Goal: Transaction & Acquisition: Purchase product/service

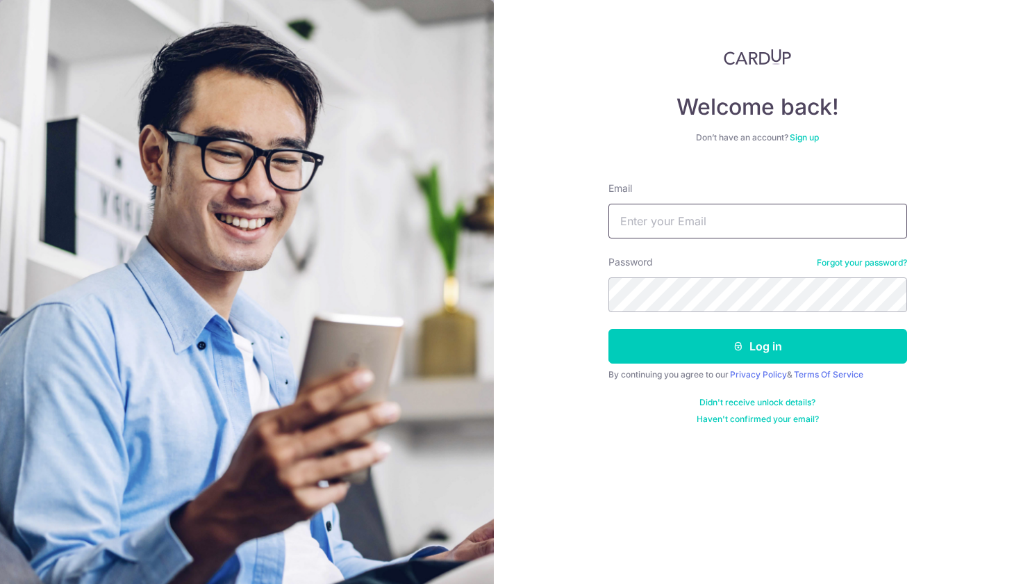
click at [696, 237] on input "Email" at bounding box center [758, 221] width 299 height 35
type input "tengyw@hotmail.com"
click at [757, 346] on button "Log in" at bounding box center [758, 346] width 299 height 35
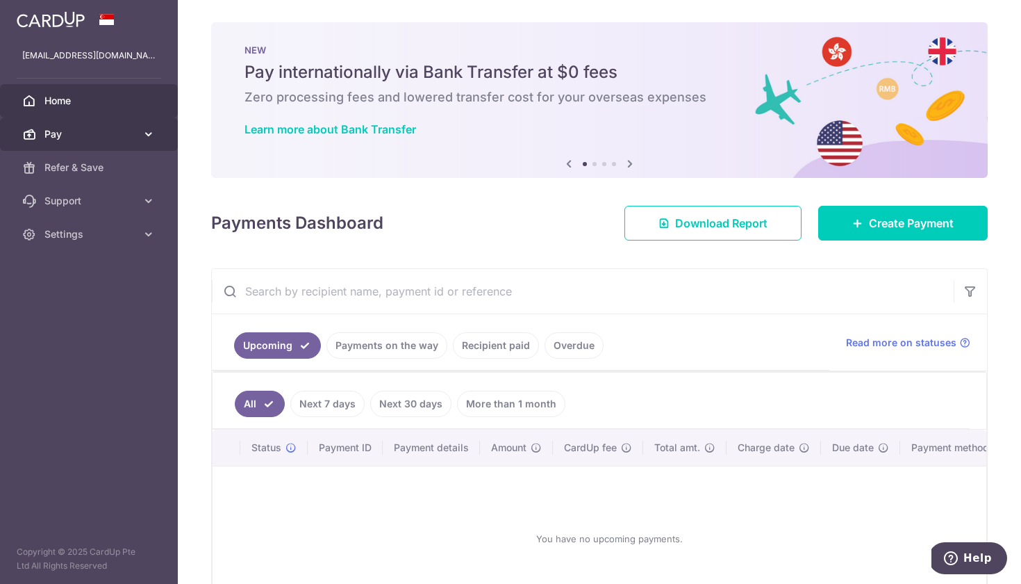
click at [80, 136] on span "Pay" at bounding box center [90, 134] width 92 height 14
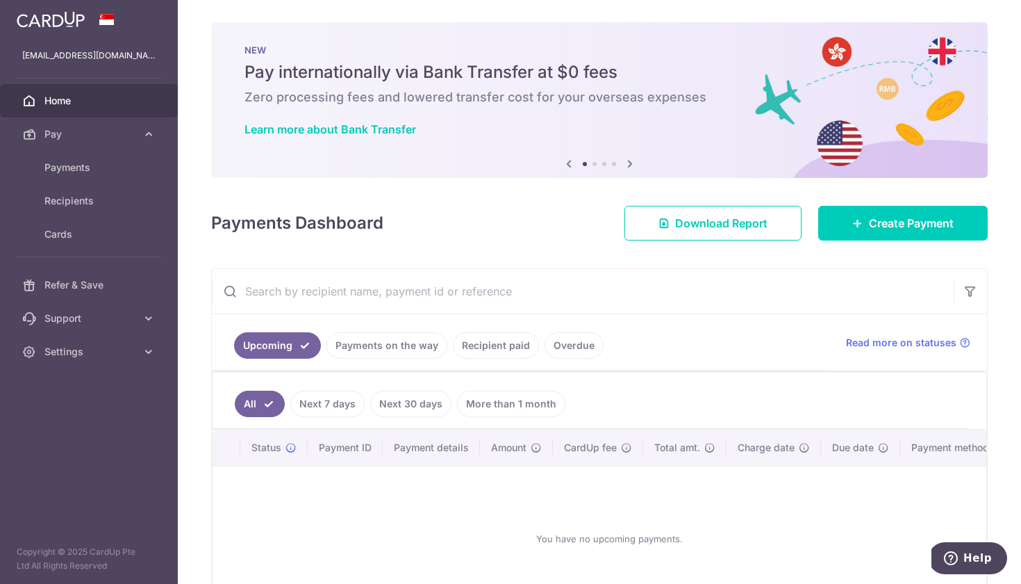
click at [421, 295] on input "text" at bounding box center [583, 291] width 742 height 44
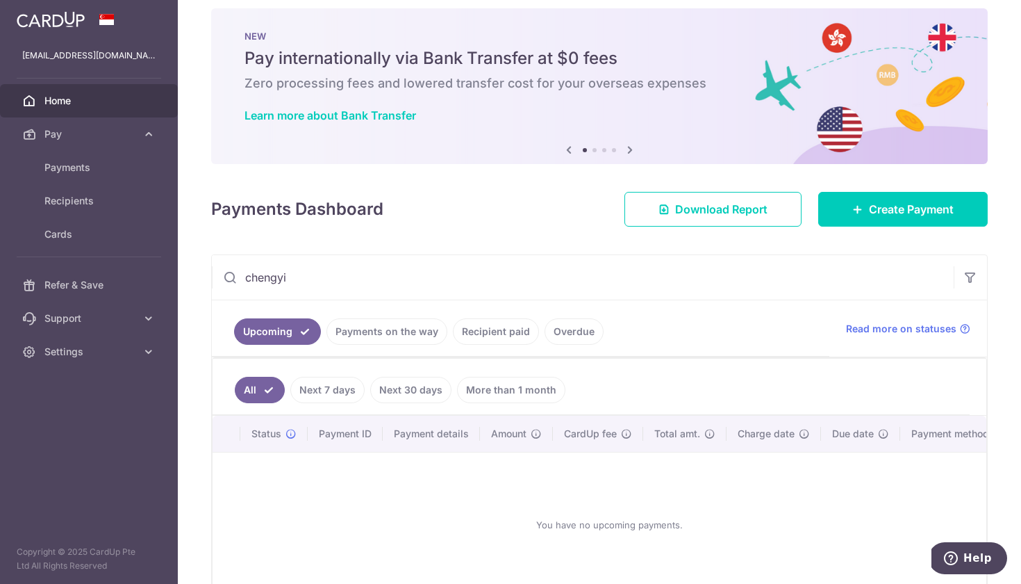
scroll to position [12, 0]
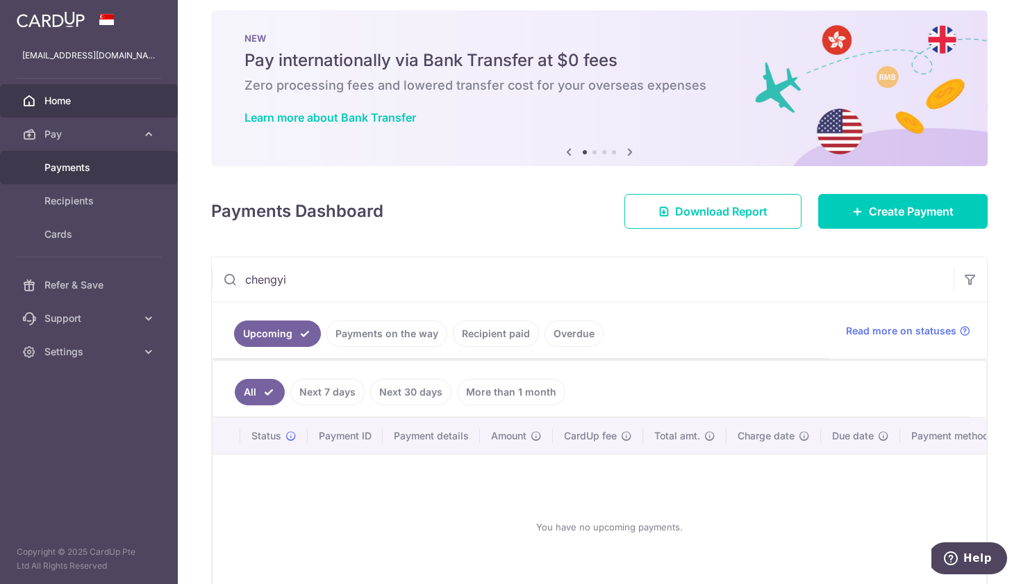
type input "chengyi"
click at [107, 170] on span "Payments" at bounding box center [90, 167] width 92 height 14
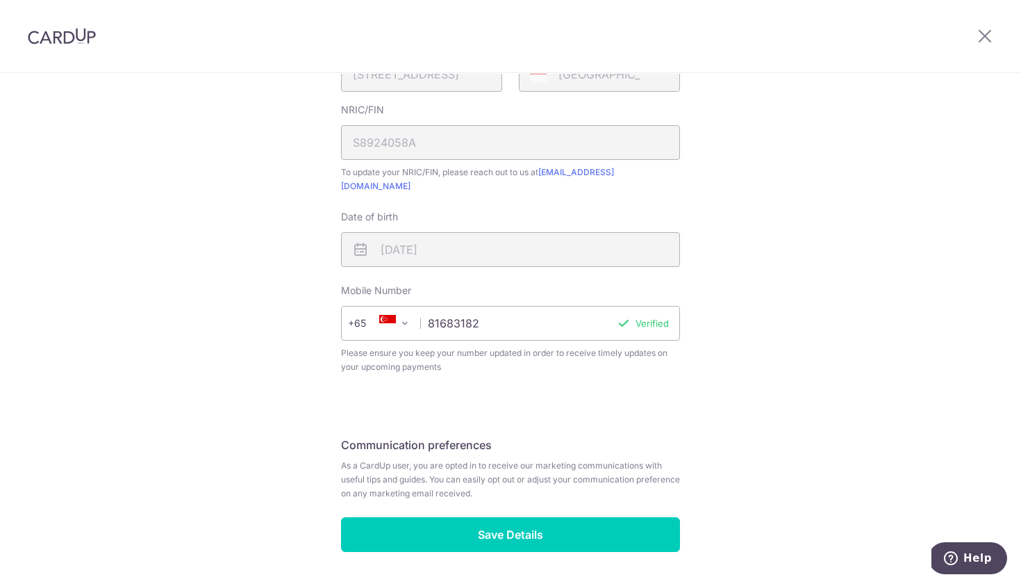
scroll to position [360, 0]
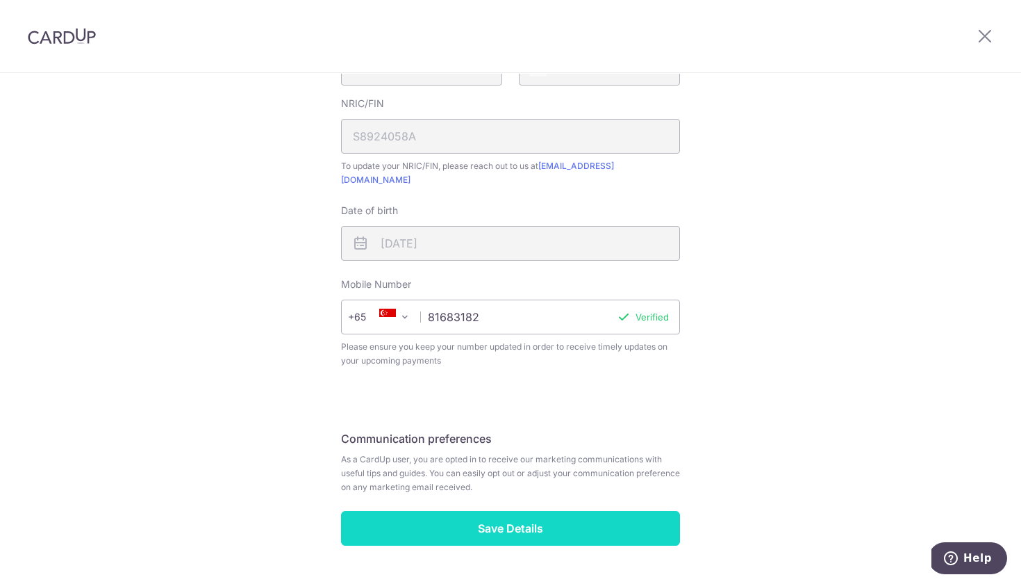
click at [502, 511] on input "Save Details" at bounding box center [510, 528] width 339 height 35
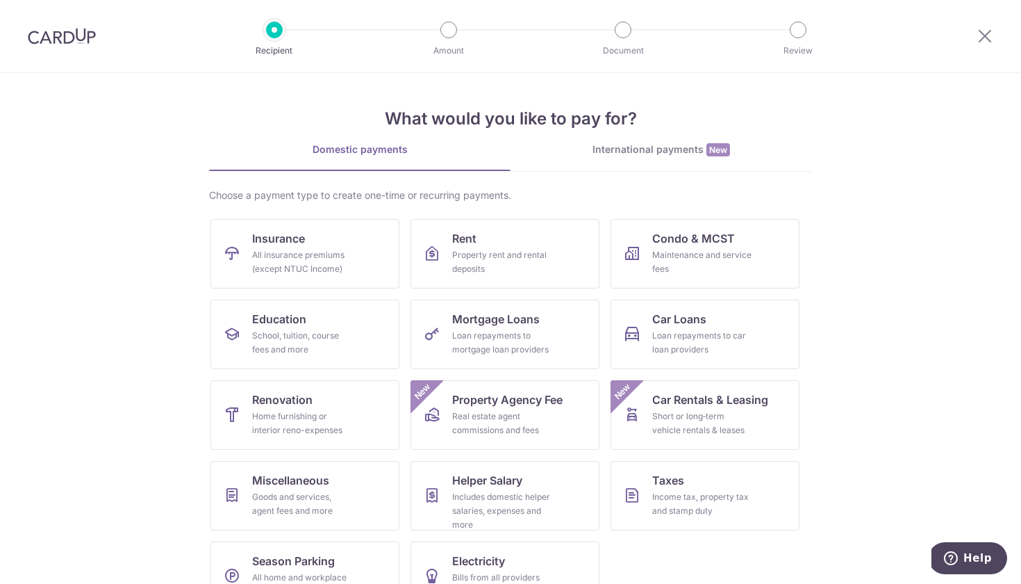
scroll to position [38, 0]
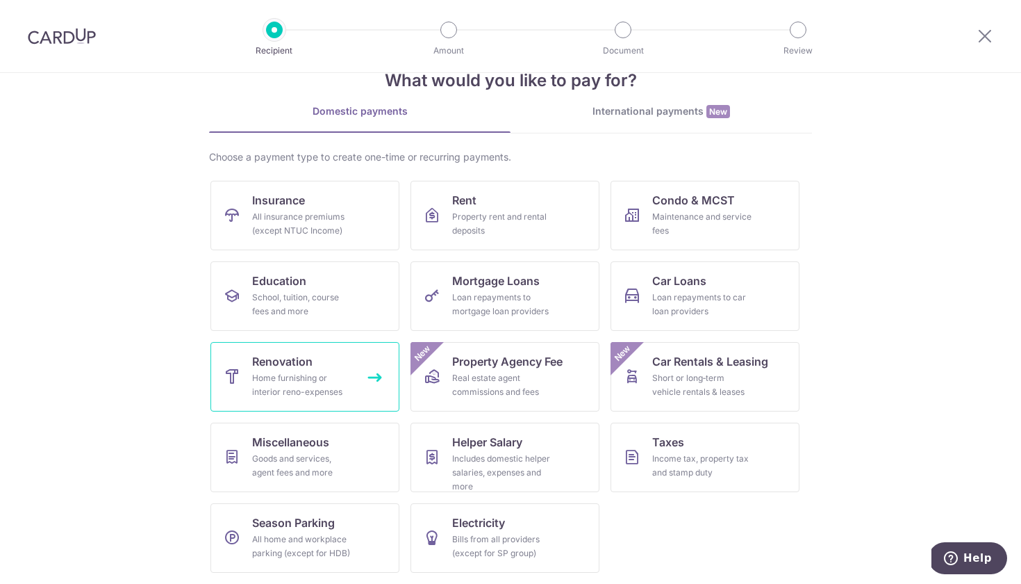
click at [306, 393] on div "Home furnishing or interior reno-expenses" at bounding box center [302, 385] width 100 height 28
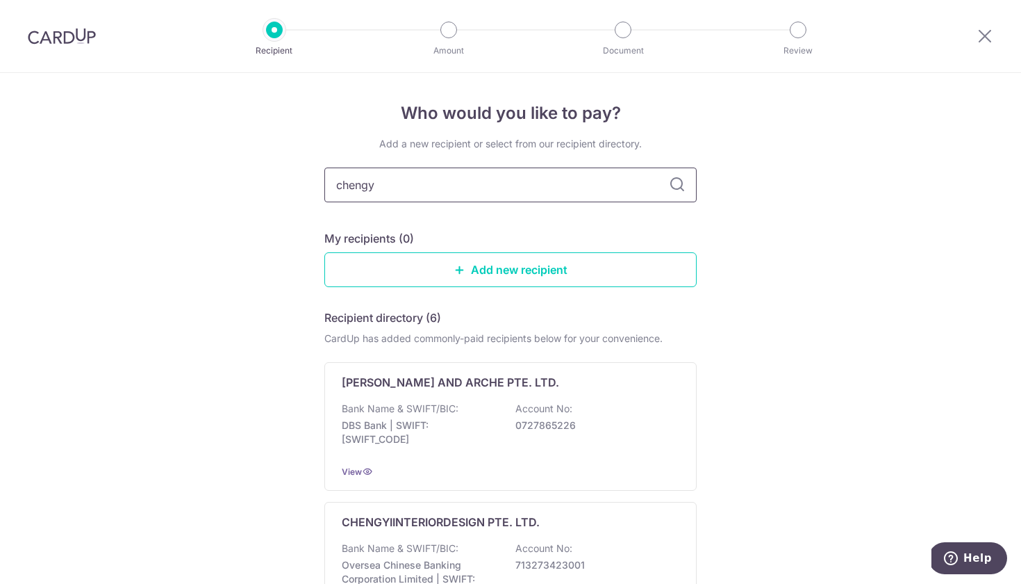
type input "chengyi"
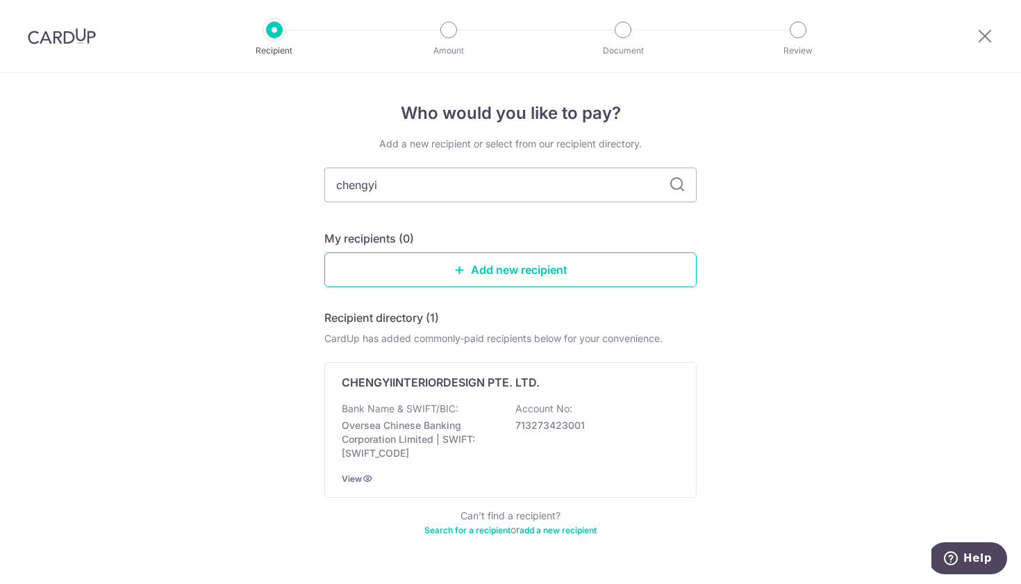
click at [675, 181] on icon at bounding box center [677, 184] width 17 height 17
click at [675, 190] on icon at bounding box center [677, 184] width 17 height 17
click at [609, 192] on input "chengyi" at bounding box center [510, 184] width 372 height 35
drag, startPoint x: 636, startPoint y: 189, endPoint x: 674, endPoint y: 182, distance: 38.2
click at [674, 182] on icon at bounding box center [677, 184] width 17 height 17
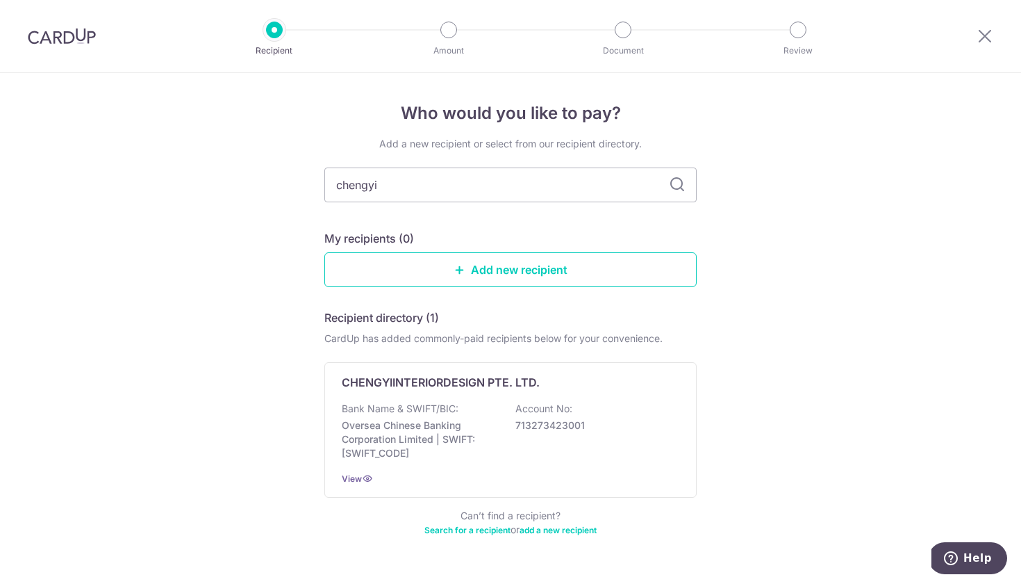
click at [674, 182] on icon at bounding box center [677, 184] width 17 height 17
click at [465, 404] on div "Bank Name & SWIFT/BIC: Oversea Chinese Banking Corporation Limited | SWIFT: OCB…" at bounding box center [511, 431] width 338 height 58
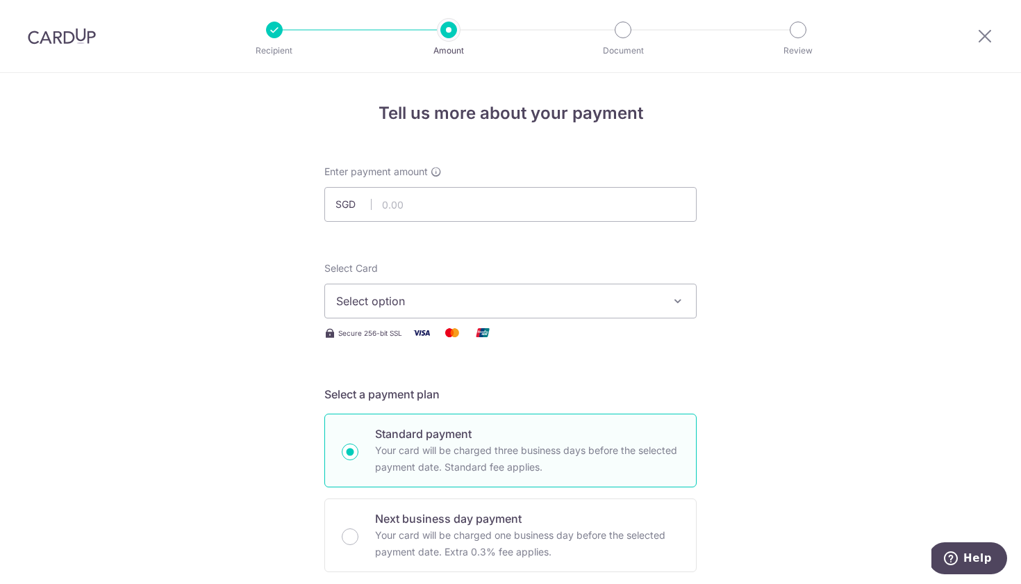
click at [486, 301] on span "Select option" at bounding box center [498, 301] width 324 height 17
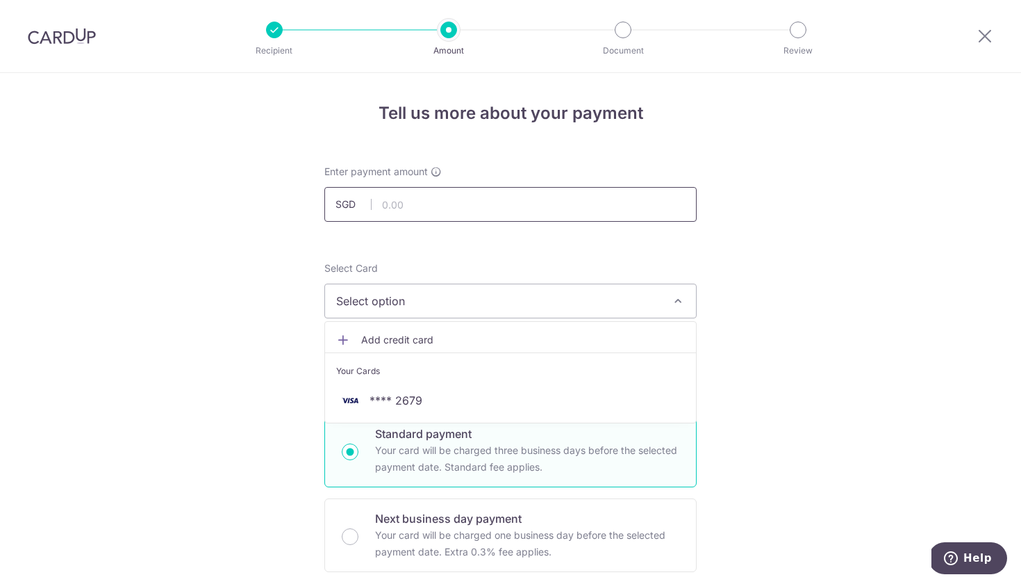
click at [479, 215] on input "text" at bounding box center [510, 204] width 372 height 35
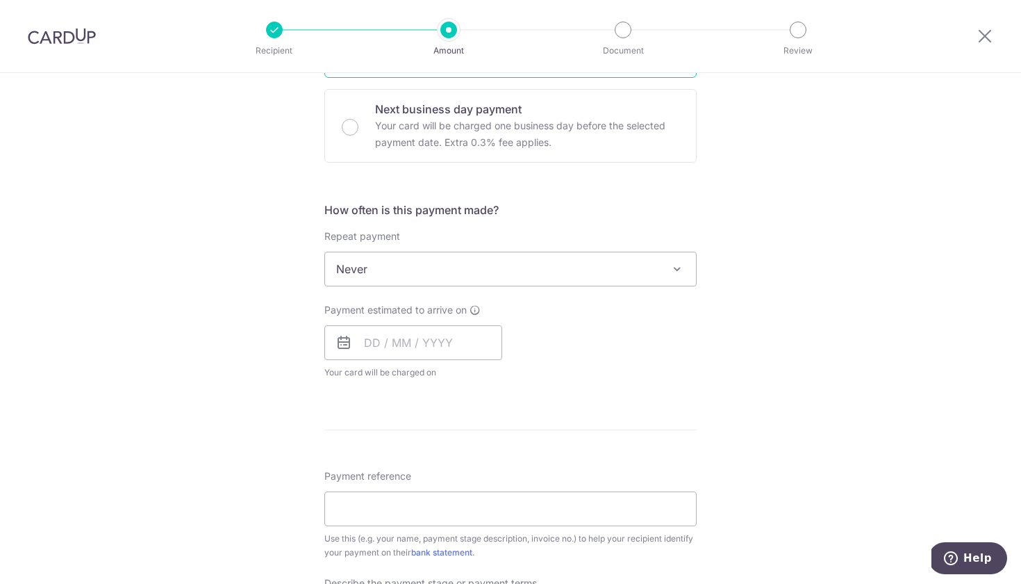
scroll to position [424, 0]
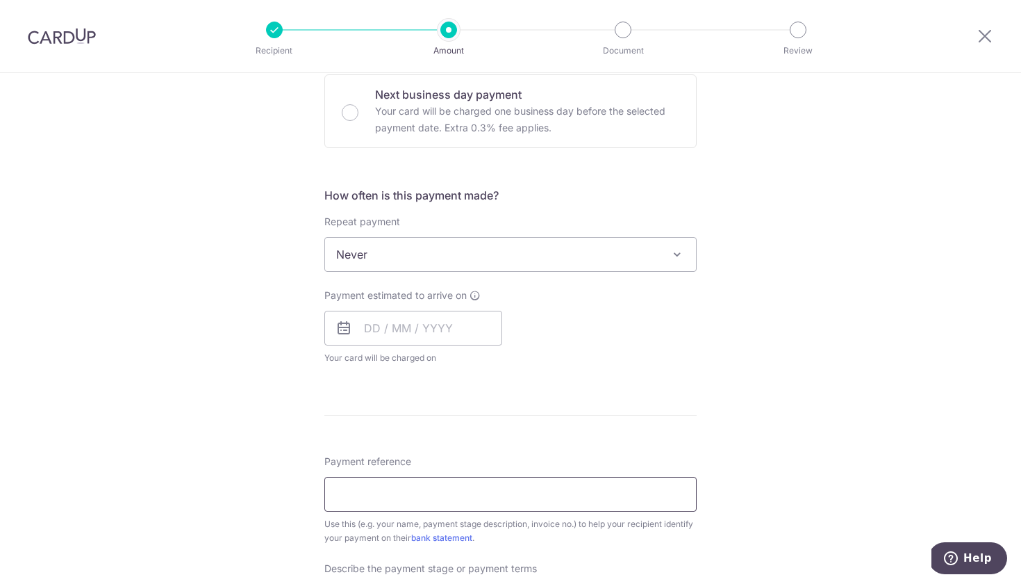
type input "44,000.00"
click at [372, 486] on input "Payment reference" at bounding box center [510, 494] width 372 height 35
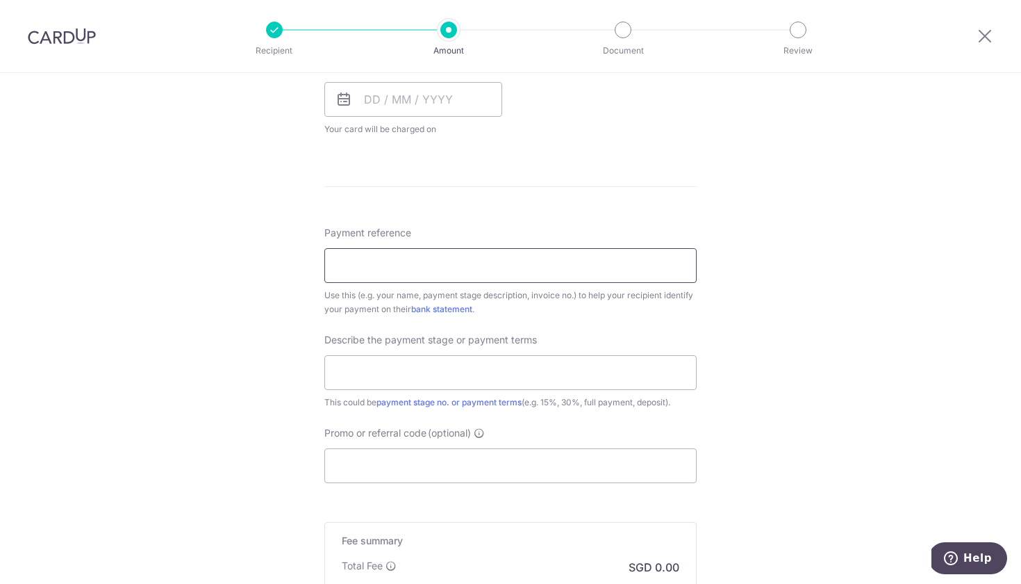
scroll to position [707, 0]
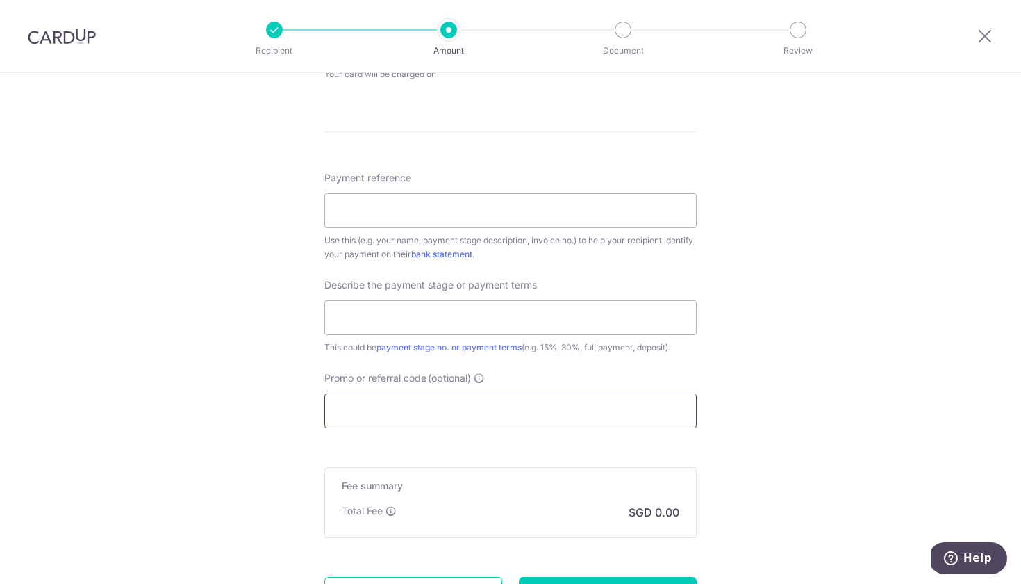
click at [408, 411] on input "Promo or referral code (optional)" at bounding box center [510, 410] width 372 height 35
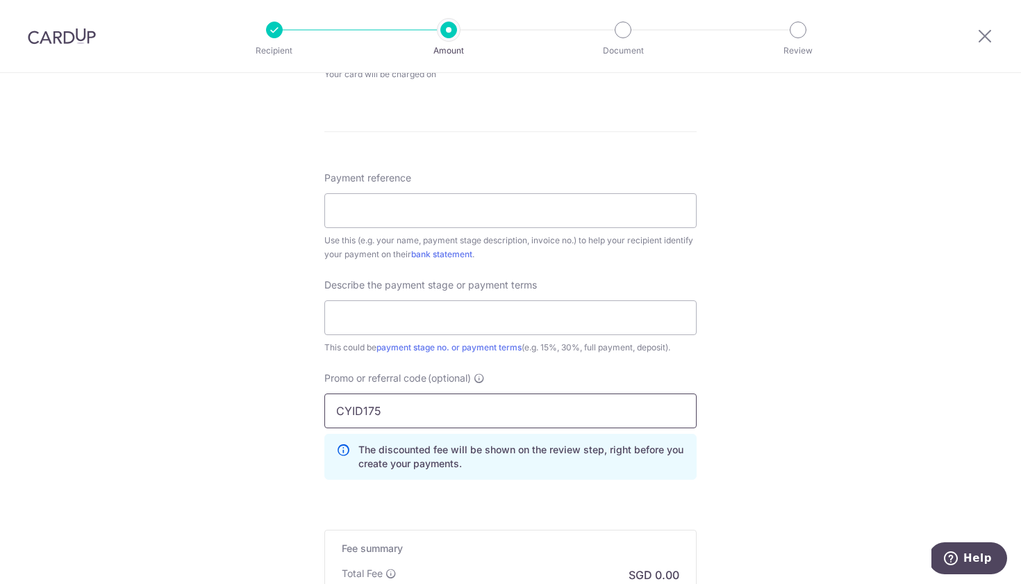
type input "CYID175"
click button "Add Card" at bounding box center [0, 0] width 0 height 0
click at [296, 443] on div "Tell us more about your payment Enter payment amount SGD 44,000.00 44000.00 Sel…" at bounding box center [510, 72] width 1021 height 1413
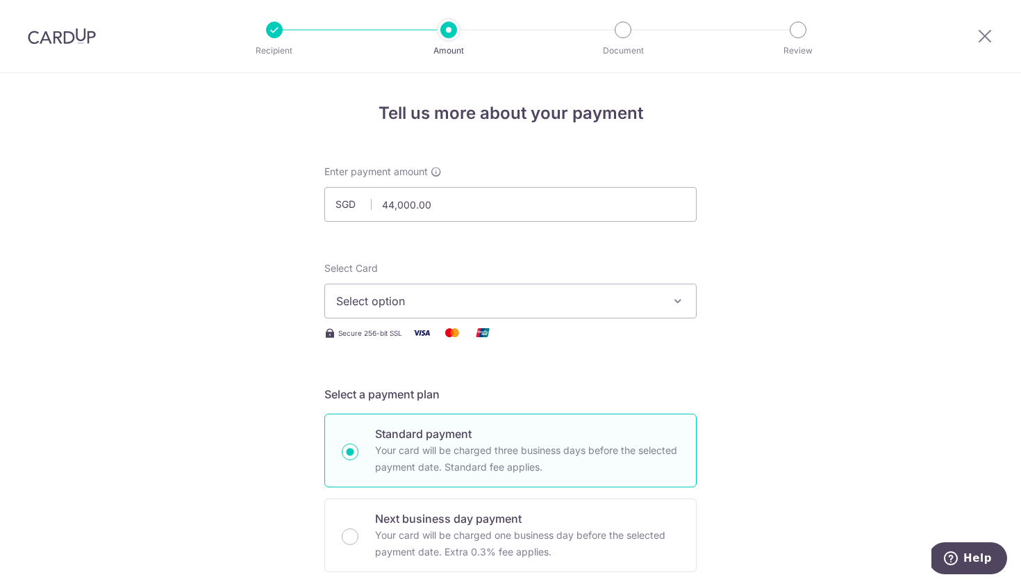
scroll to position [81, 0]
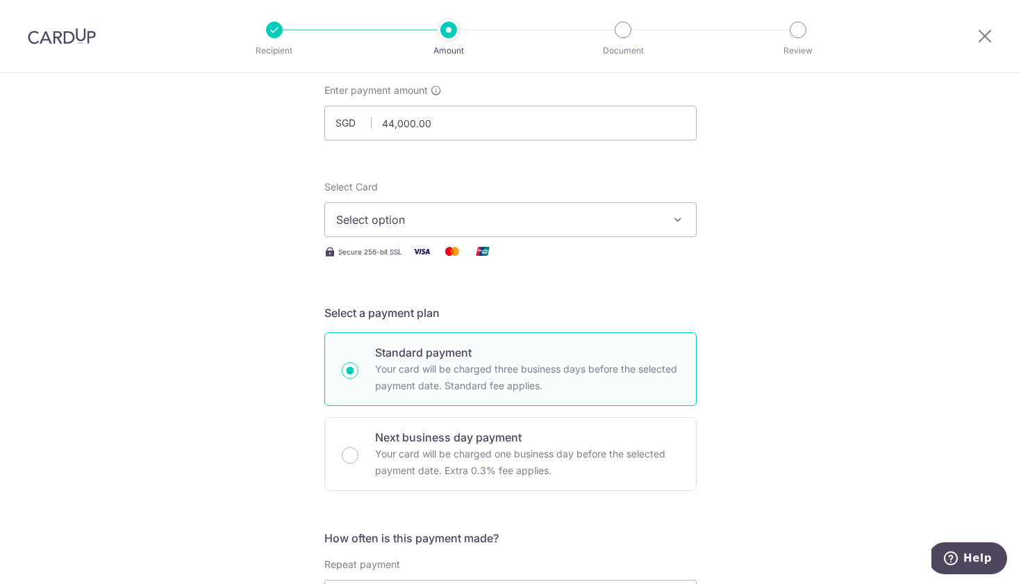
click at [413, 219] on span "Select option" at bounding box center [498, 219] width 324 height 17
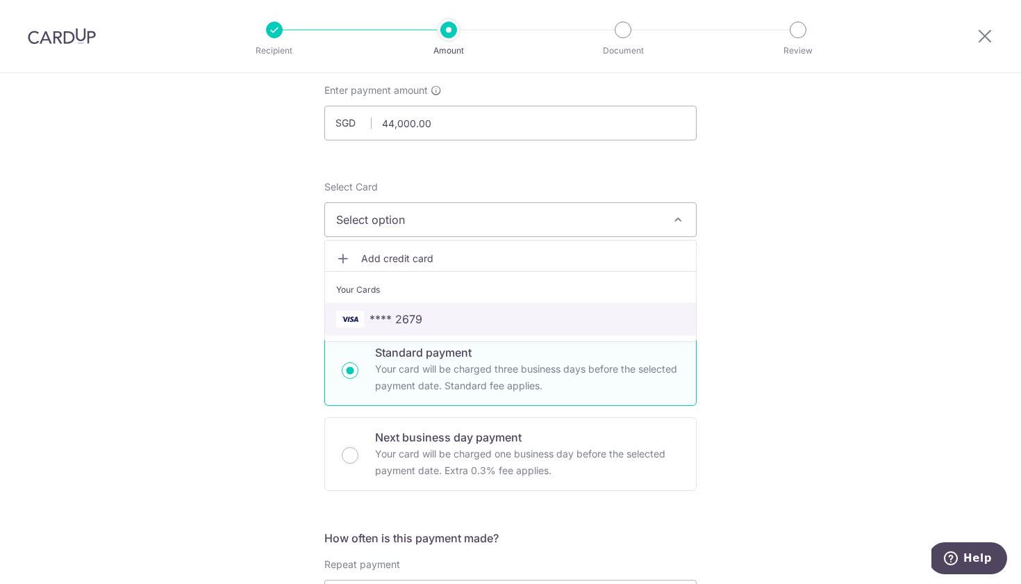
click at [378, 328] on link "**** 2679" at bounding box center [510, 318] width 371 height 33
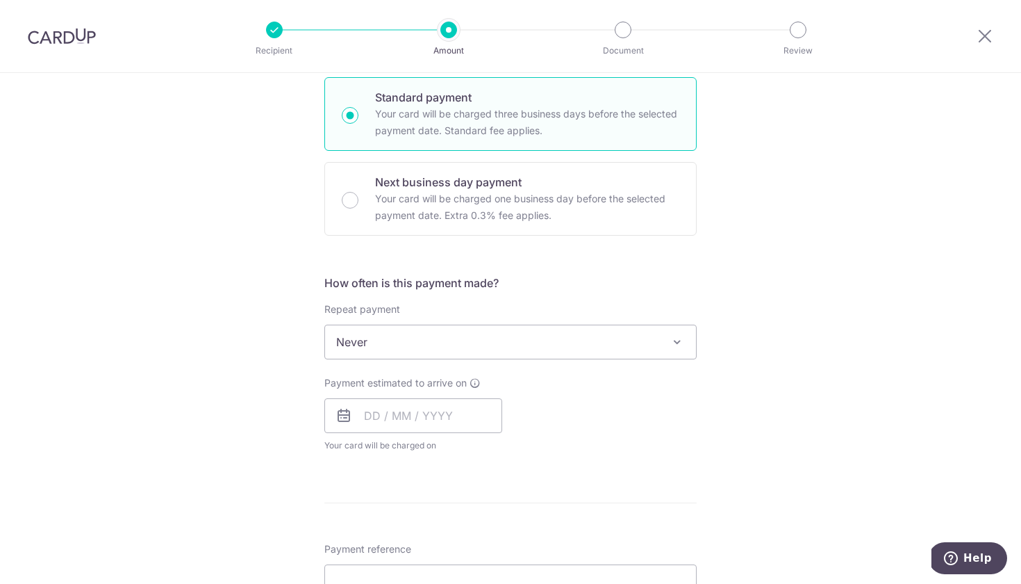
scroll to position [347, 0]
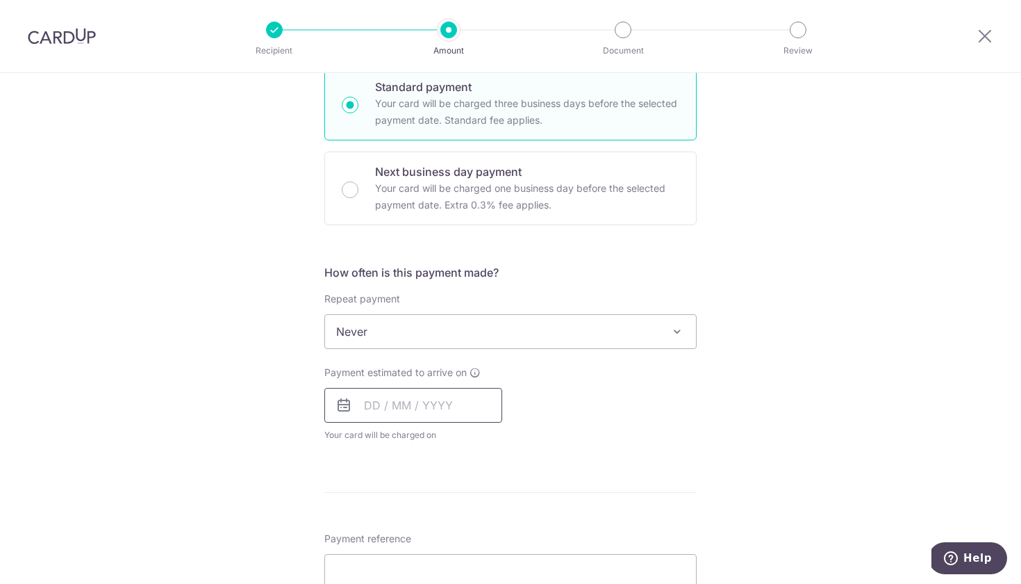
click at [375, 415] on input "text" at bounding box center [413, 405] width 178 height 35
click at [486, 504] on link "3" at bounding box center [492, 504] width 22 height 22
type input "03/10/2025"
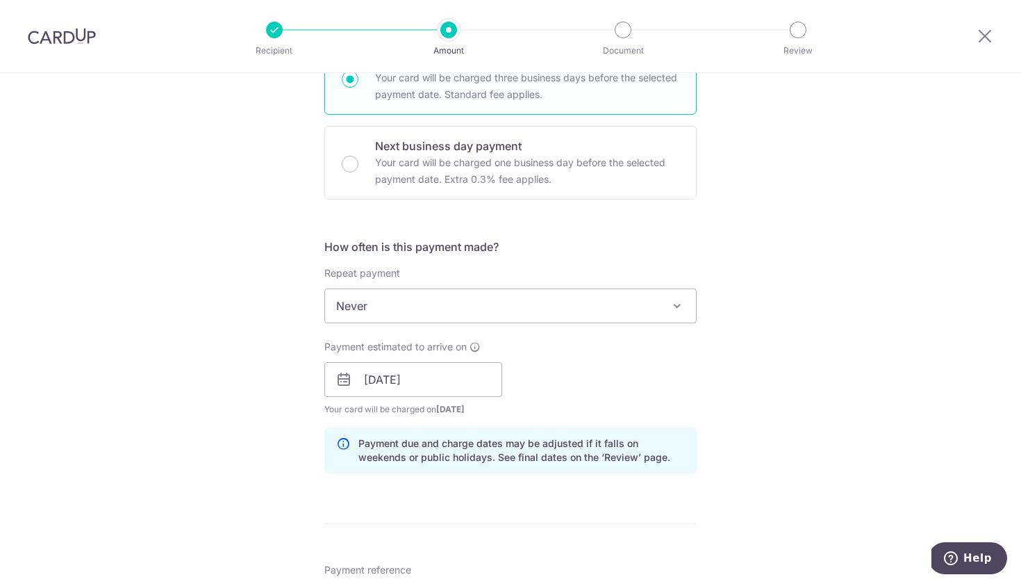
scroll to position [395, 0]
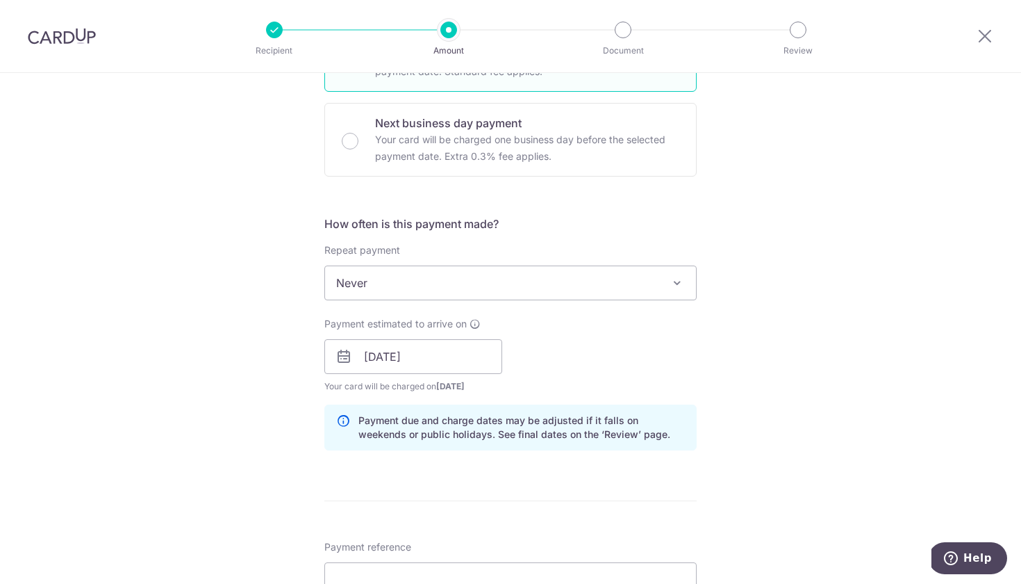
click at [352, 349] on icon at bounding box center [344, 356] width 17 height 17
click at [392, 353] on input "03/10/2025" at bounding box center [413, 356] width 178 height 35
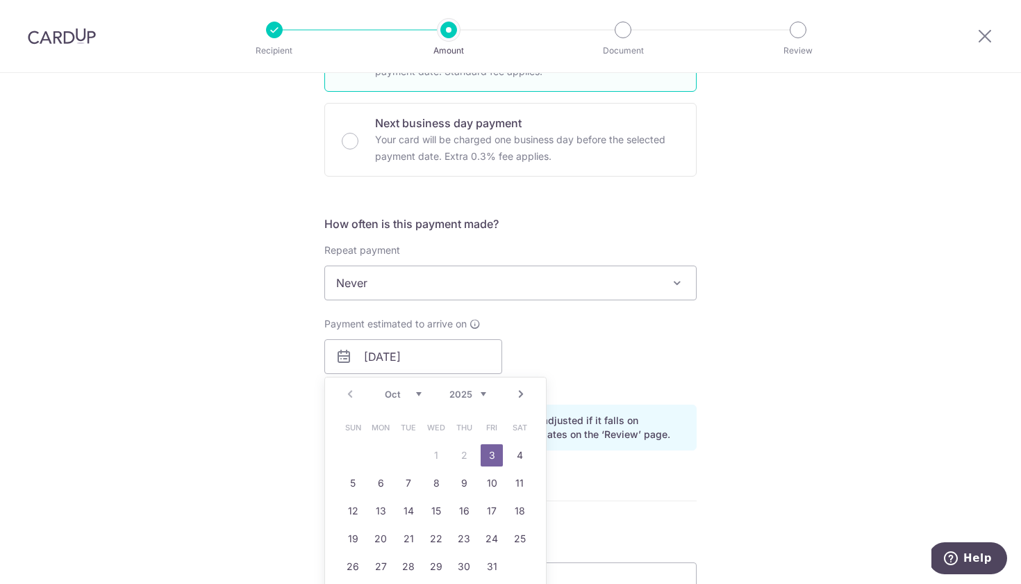
click at [438, 456] on table "Sun Mon Tue Wed Thu Fri Sat 1 2 3 4 5 6 7 8 9 10 11 12 13 14 15 16 17 18 19 20 …" at bounding box center [436, 496] width 195 height 167
click at [258, 449] on div "Tell us more about your payment Enter payment amount SGD 44,000.00 44000.00 Sel…" at bounding box center [510, 413] width 1021 height 1470
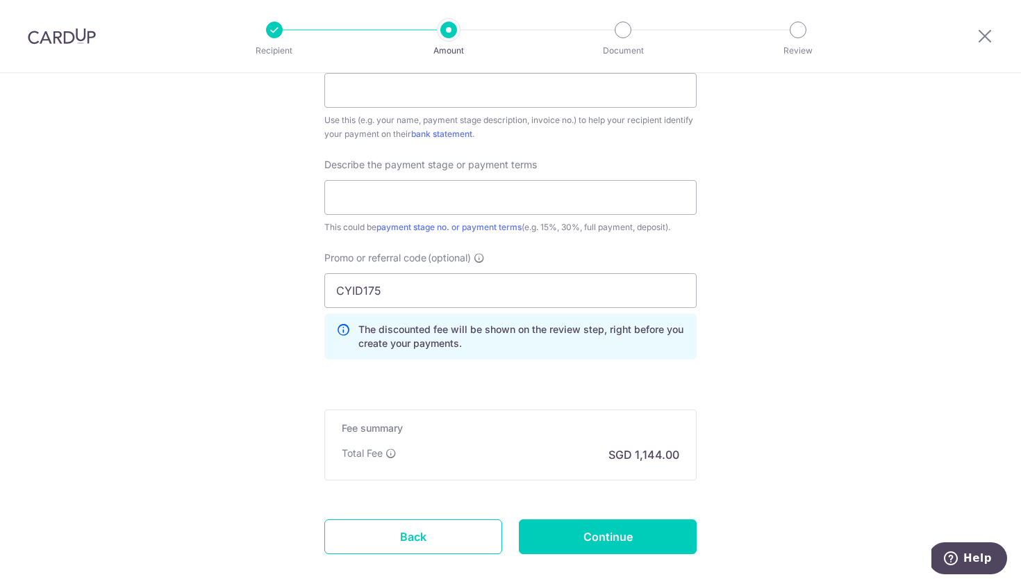
scroll to position [905, 0]
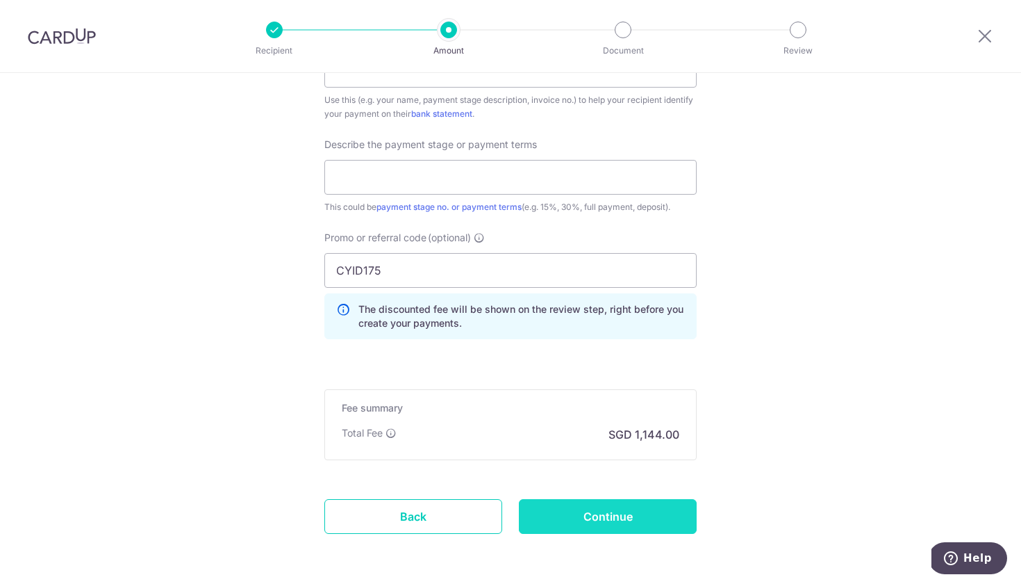
click at [577, 520] on input "Continue" at bounding box center [608, 516] width 178 height 35
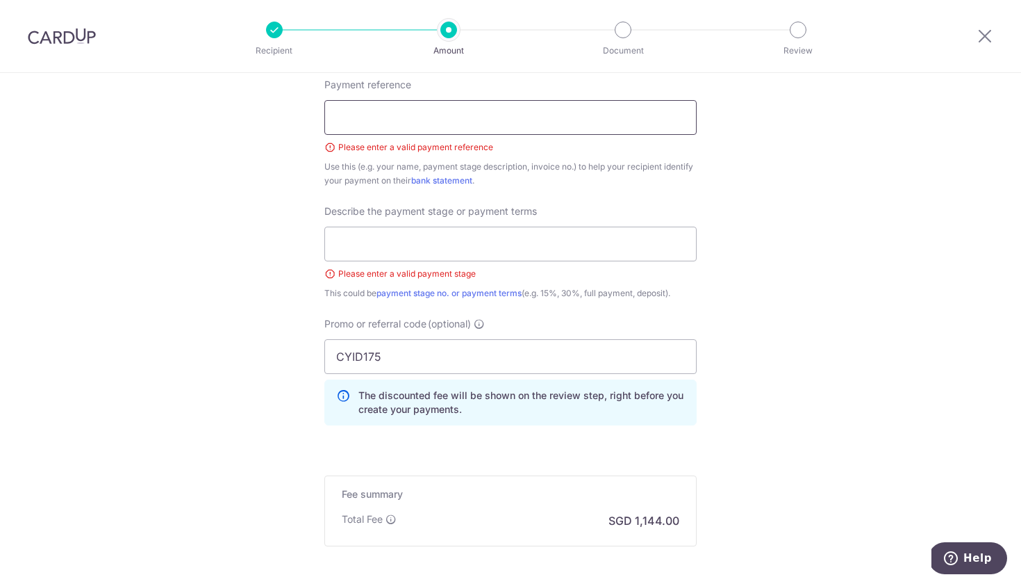
scroll to position [848, 0]
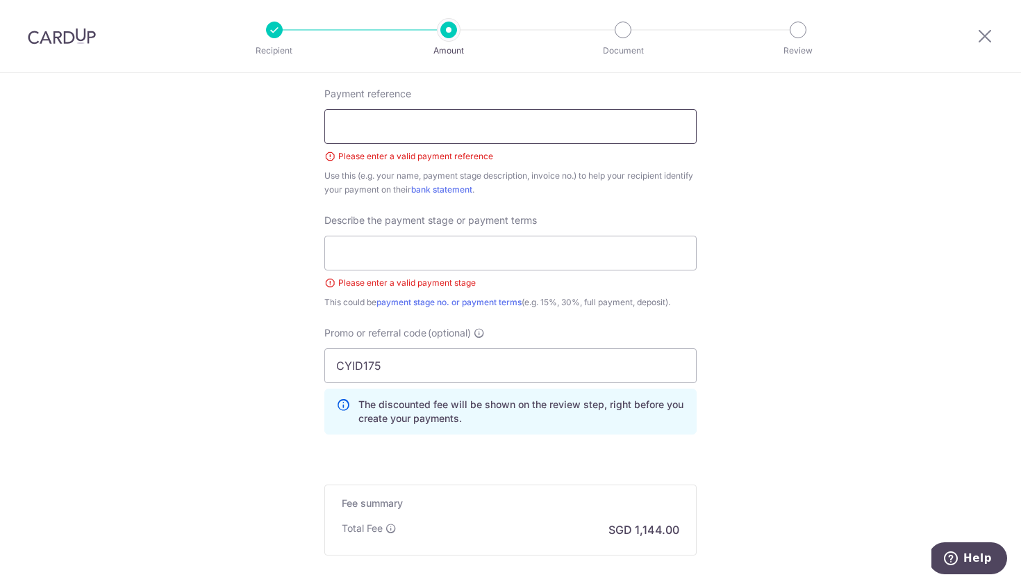
click at [470, 121] on input "Payment reference" at bounding box center [510, 126] width 372 height 35
type input "Benjamin teng"
click at [349, 276] on div "Please enter a valid payment stage" at bounding box center [510, 283] width 372 height 14
click at [362, 266] on input "text" at bounding box center [510, 253] width 372 height 35
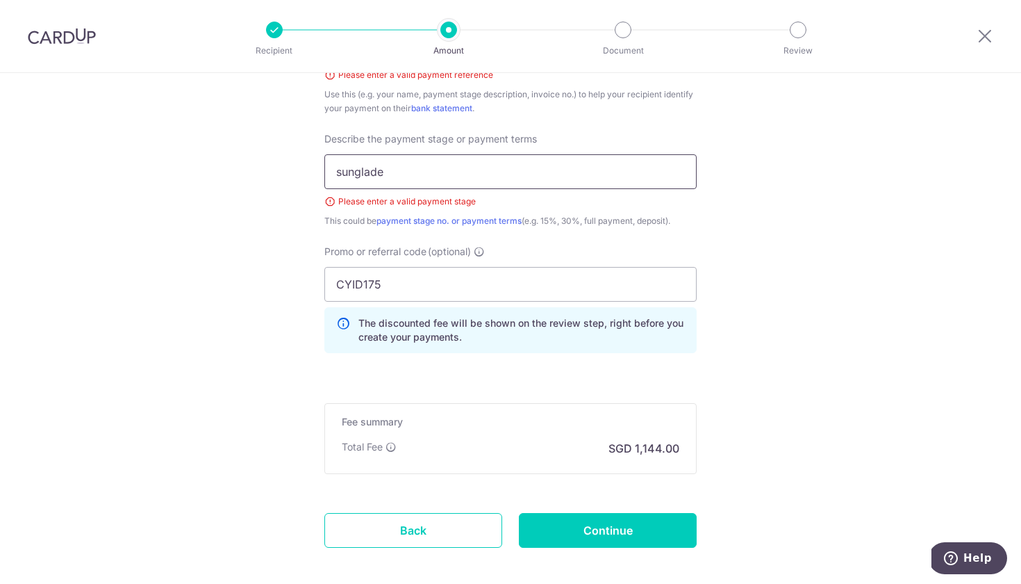
scroll to position [933, 0]
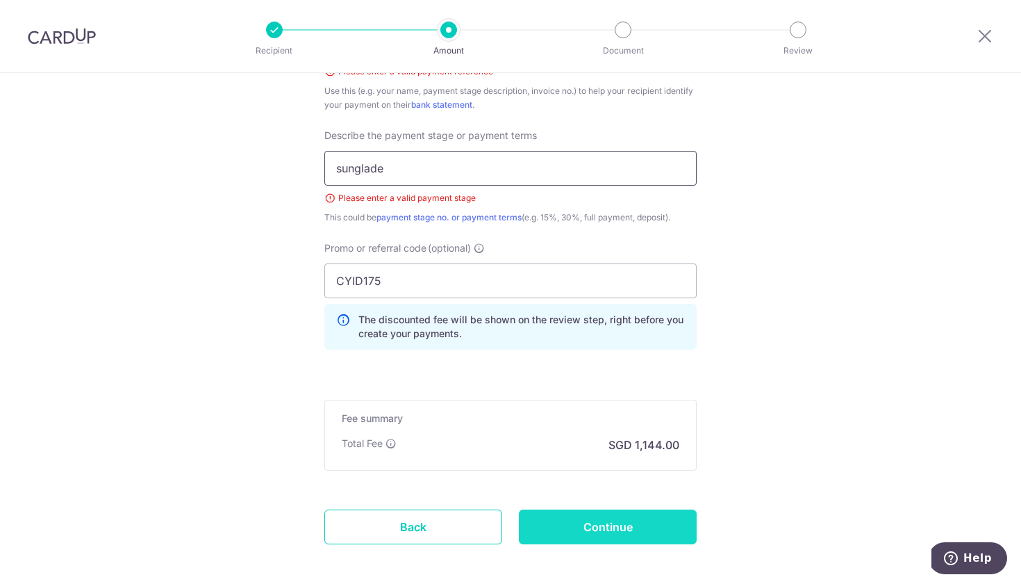
type input "sunglade"
click at [600, 531] on input "Continue" at bounding box center [608, 526] width 178 height 35
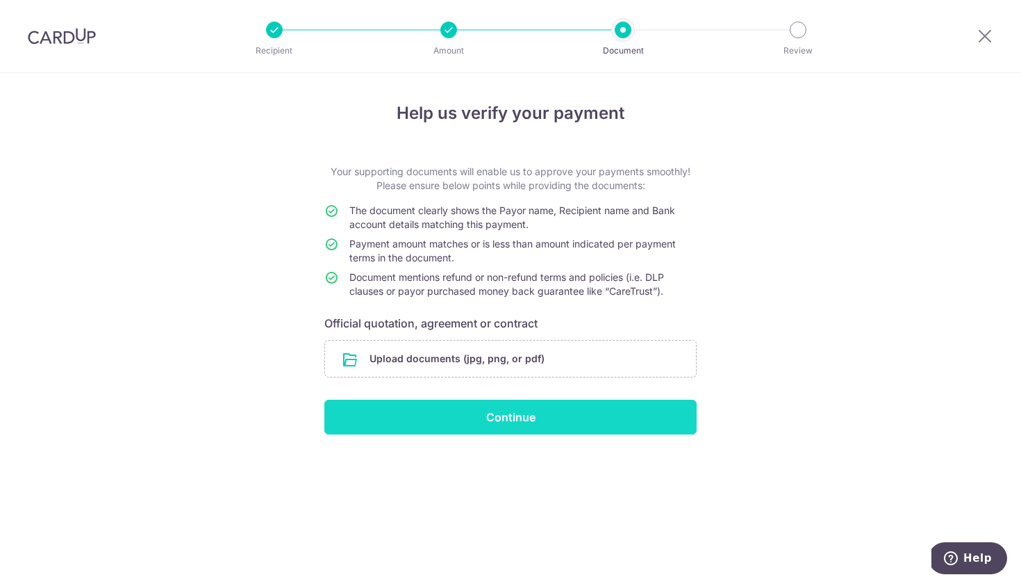
click at [466, 422] on input "Continue" at bounding box center [510, 417] width 372 height 35
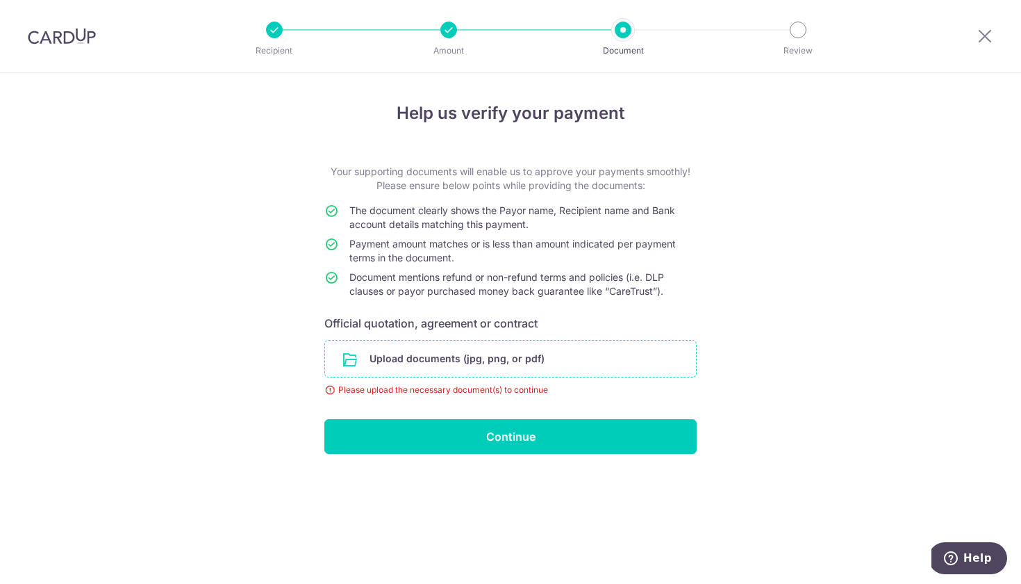
click at [456, 352] on input "file" at bounding box center [510, 358] width 371 height 36
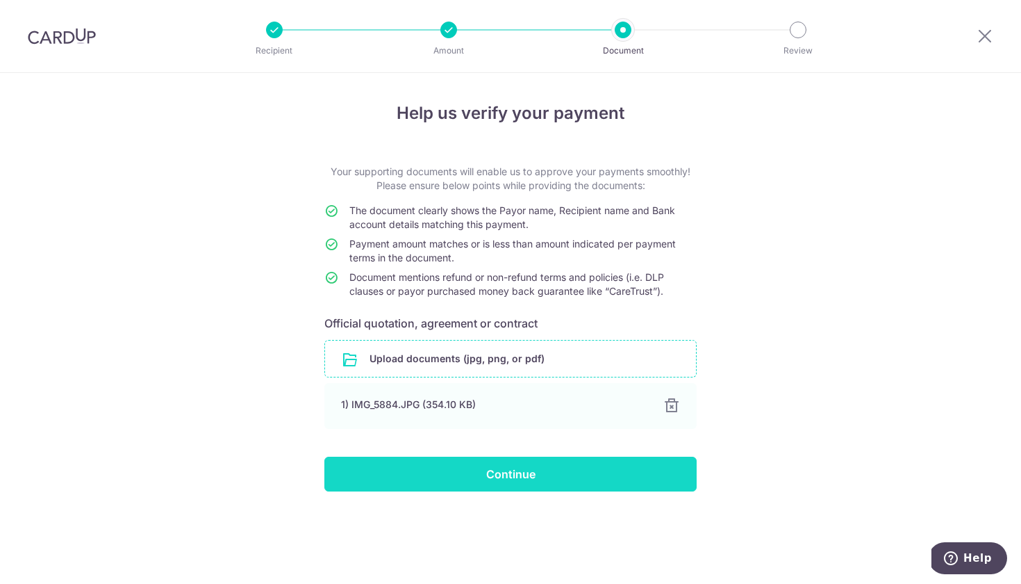
click at [495, 477] on input "Continue" at bounding box center [510, 473] width 372 height 35
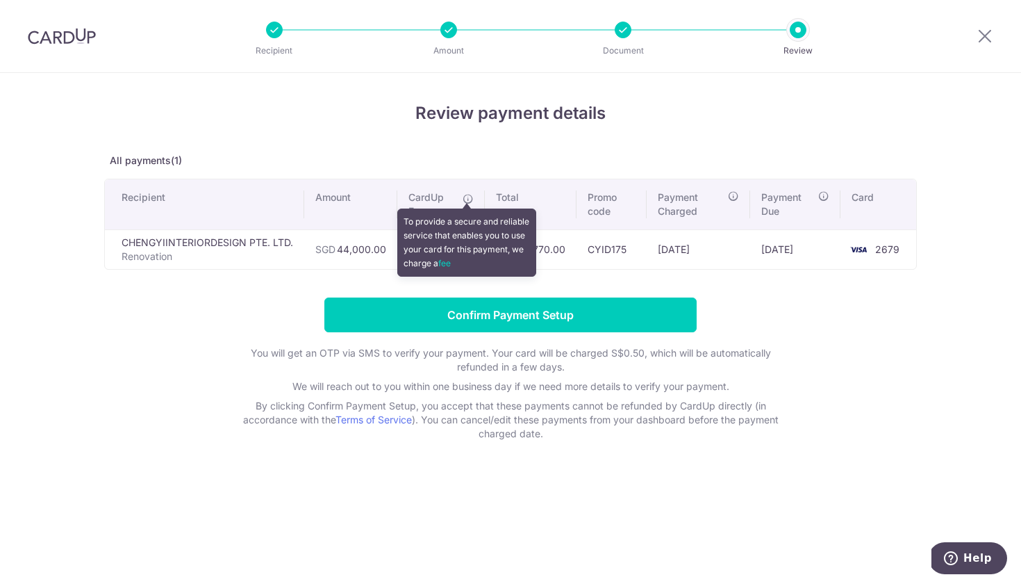
click at [470, 199] on icon at bounding box center [468, 198] width 11 height 11
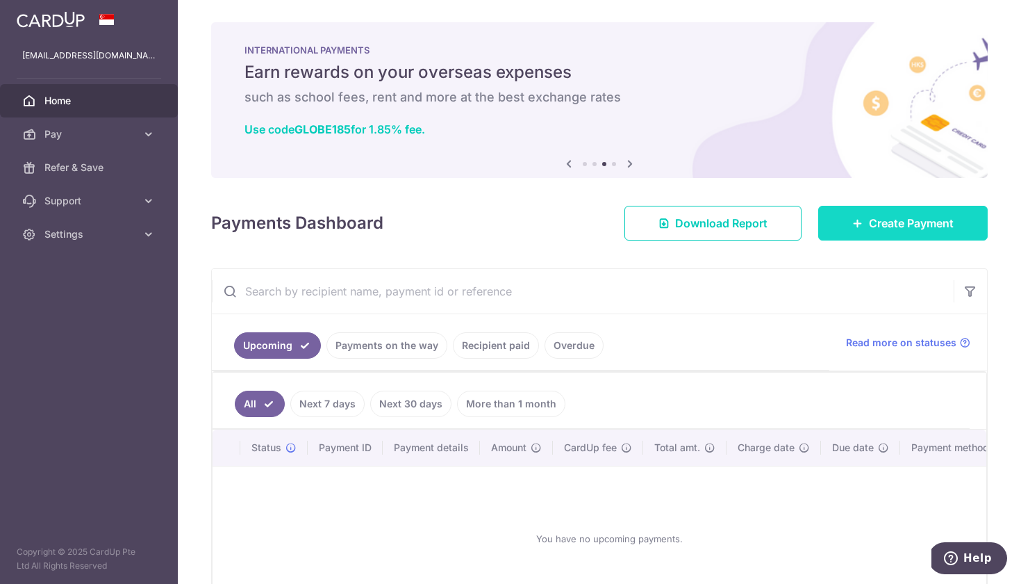
click at [841, 234] on link "Create Payment" at bounding box center [903, 223] width 170 height 35
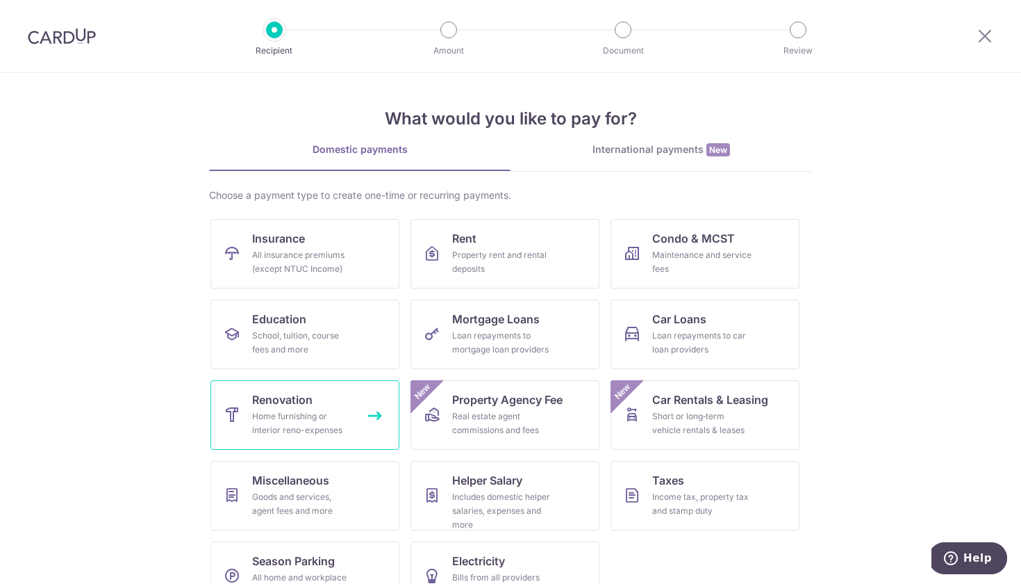
click at [322, 425] on div "Home furnishing or interior reno-expenses" at bounding box center [302, 423] width 100 height 28
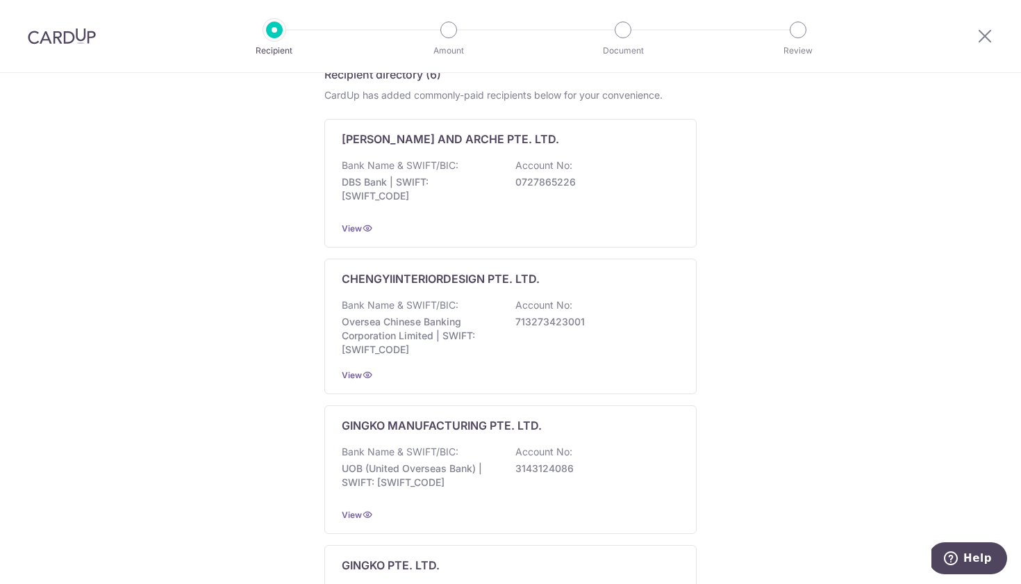
scroll to position [258, 0]
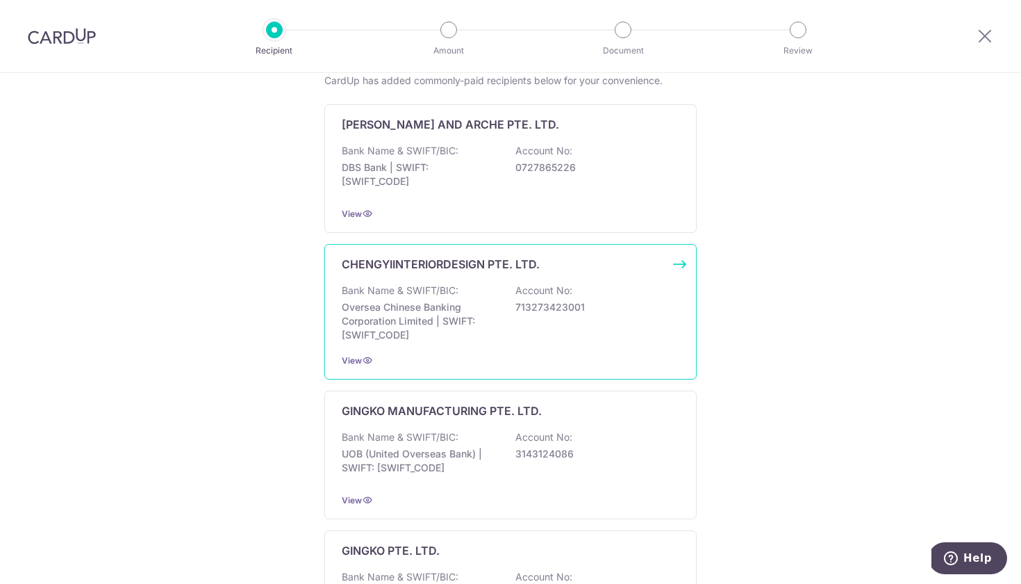
click at [419, 288] on p "Bank Name & SWIFT/BIC:" at bounding box center [400, 290] width 117 height 14
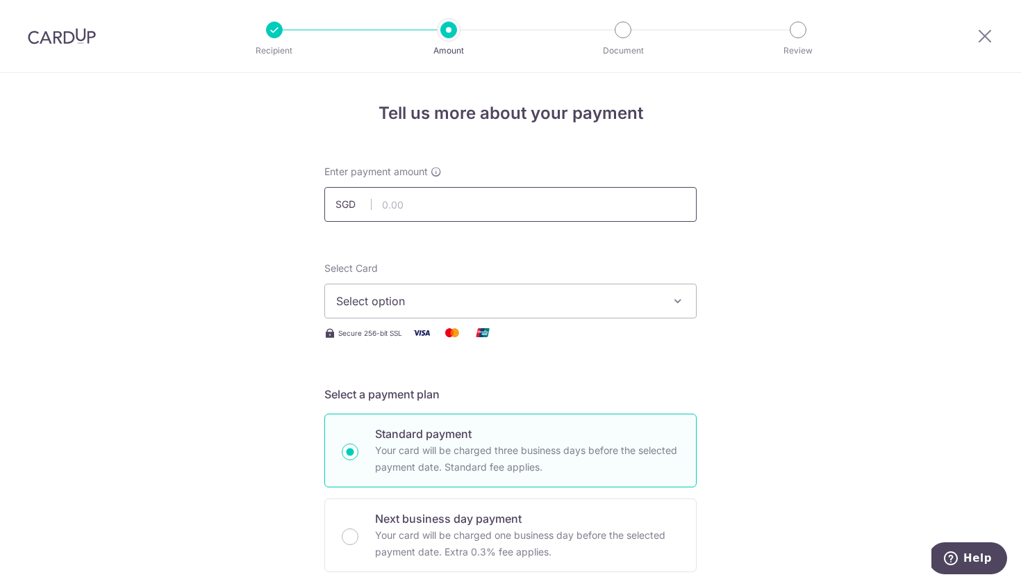
click at [410, 201] on input "text" at bounding box center [510, 204] width 372 height 35
type input "44,000.00"
